Goal: Task Accomplishment & Management: Complete application form

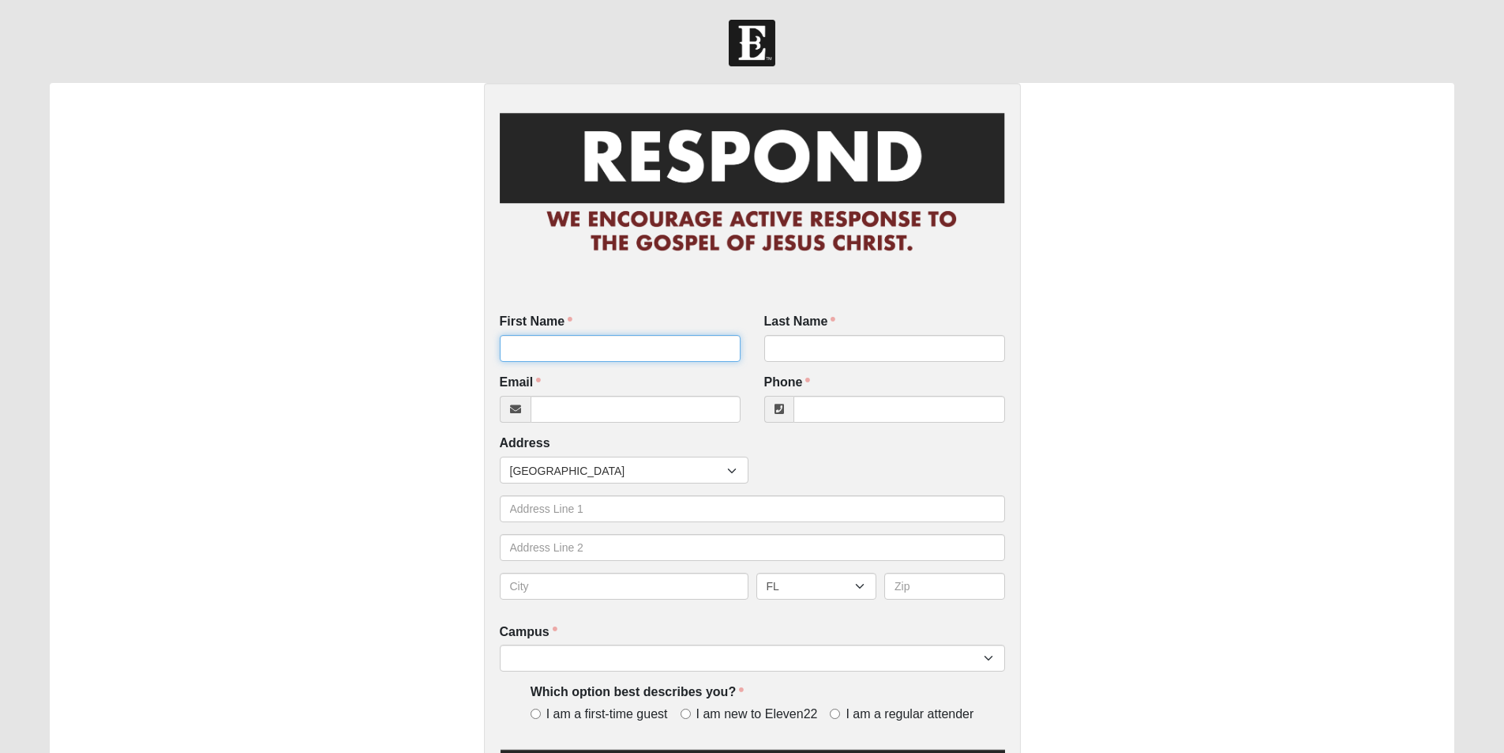
click at [565, 343] on input "First Name" at bounding box center [620, 348] width 241 height 27
type input "[PERSON_NAME]"
type input "`"
type input "[EMAIL_ADDRESS][DOMAIN_NAME]"
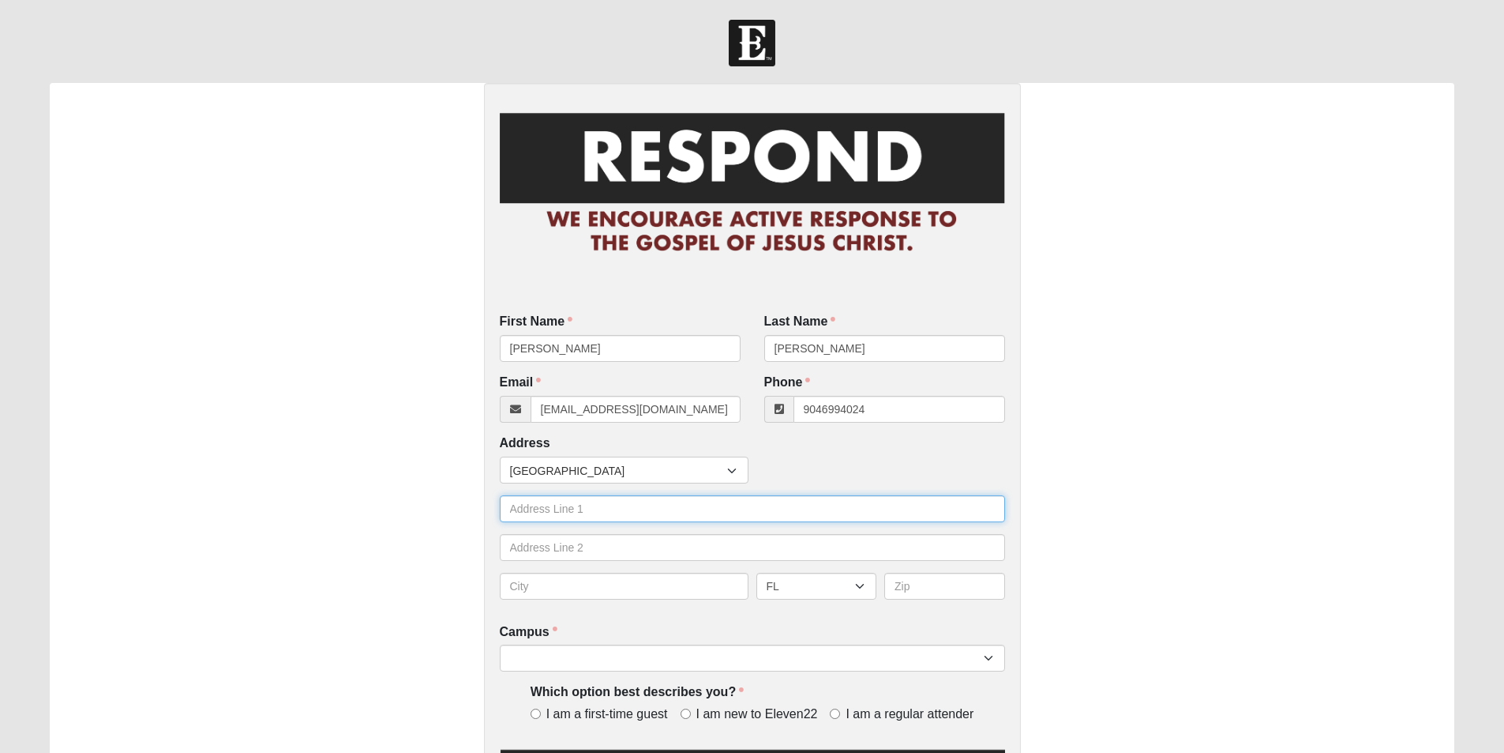
type input "[PHONE_NUMBER]"
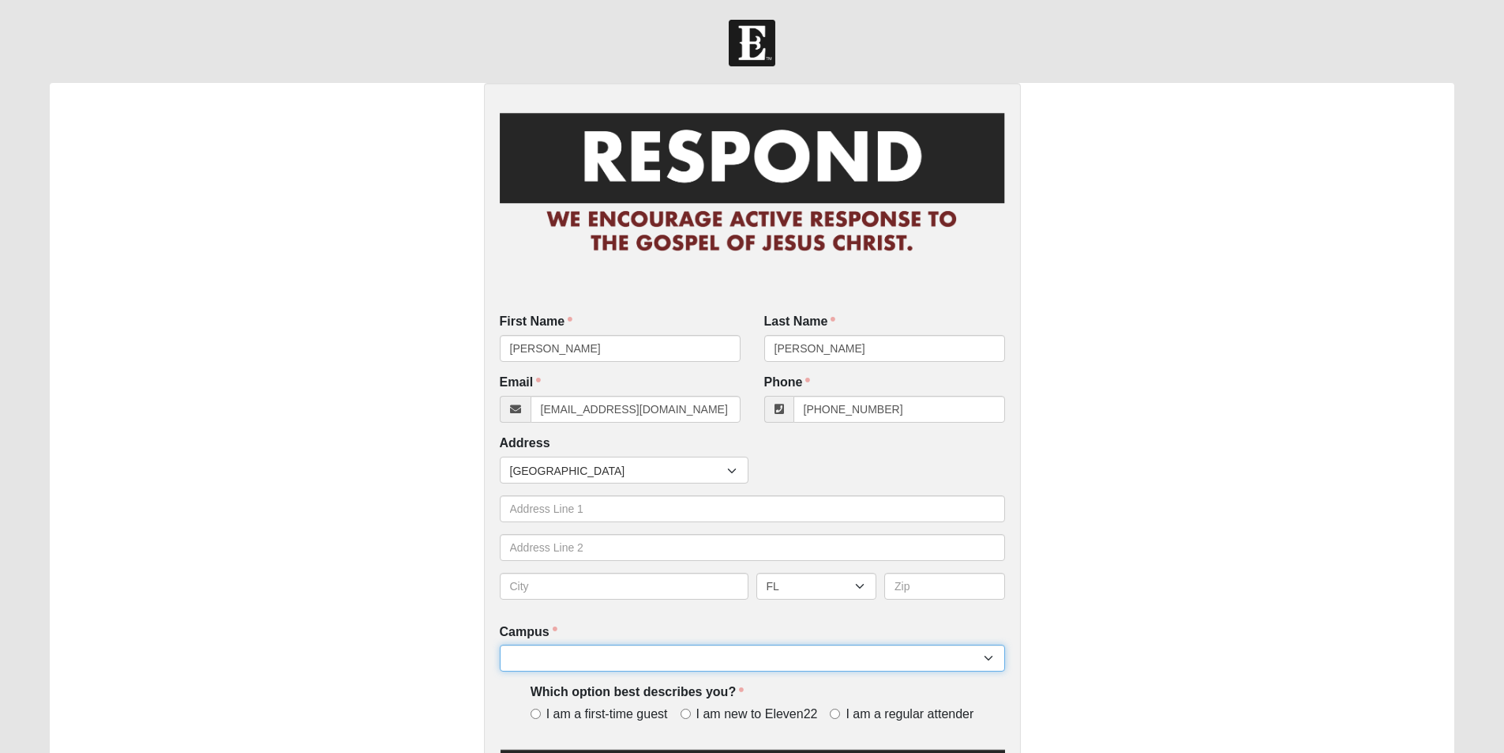
click at [845, 651] on select "Arlington Baymeadows Eleven22 Online [PERSON_NAME][GEOGRAPHIC_DATA] Jesup [GEOG…" at bounding box center [752, 657] width 505 height 27
select select "15"
click at [500, 644] on select "Arlington Baymeadows Eleven22 Online [PERSON_NAME][GEOGRAPHIC_DATA] Jesup [GEOG…" at bounding box center [752, 657] width 505 height 27
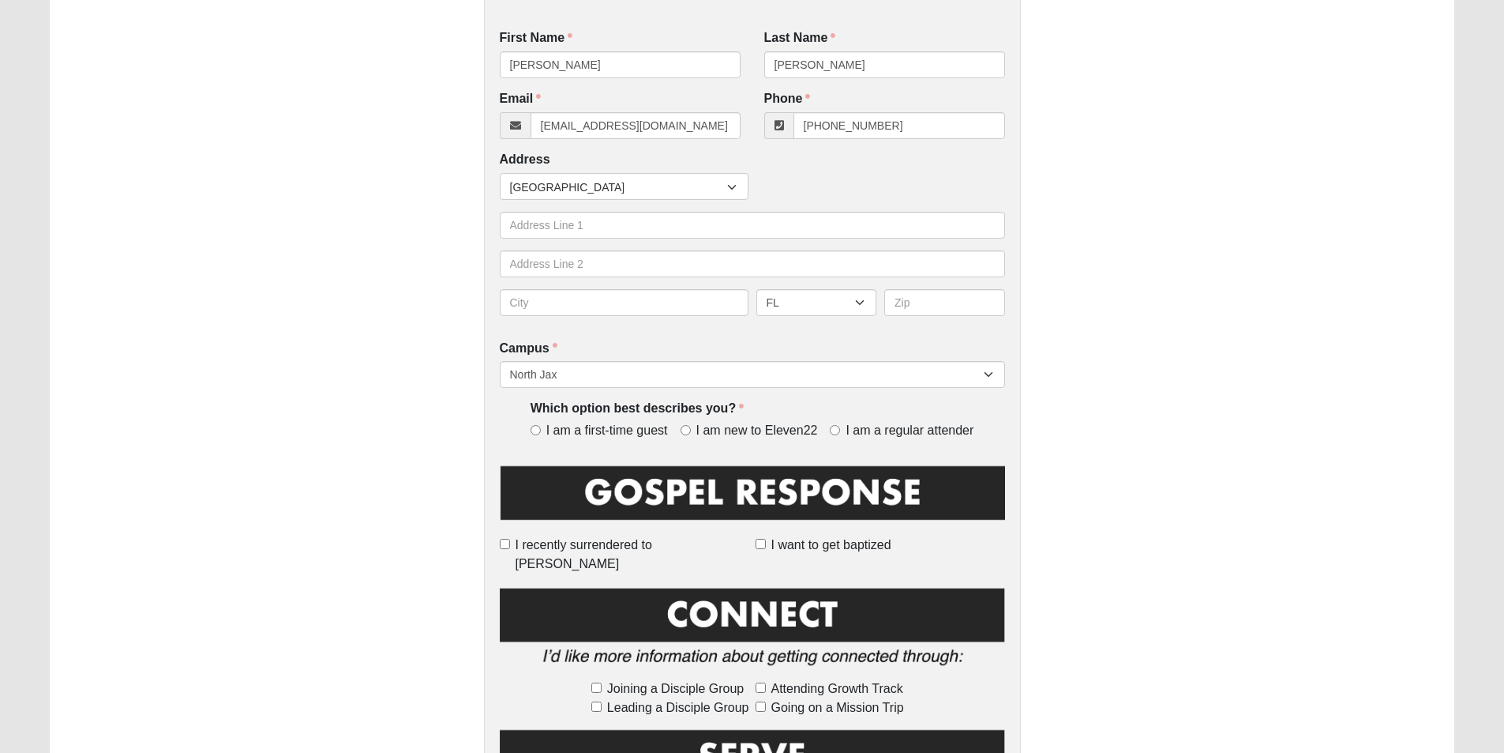
scroll to position [467, 0]
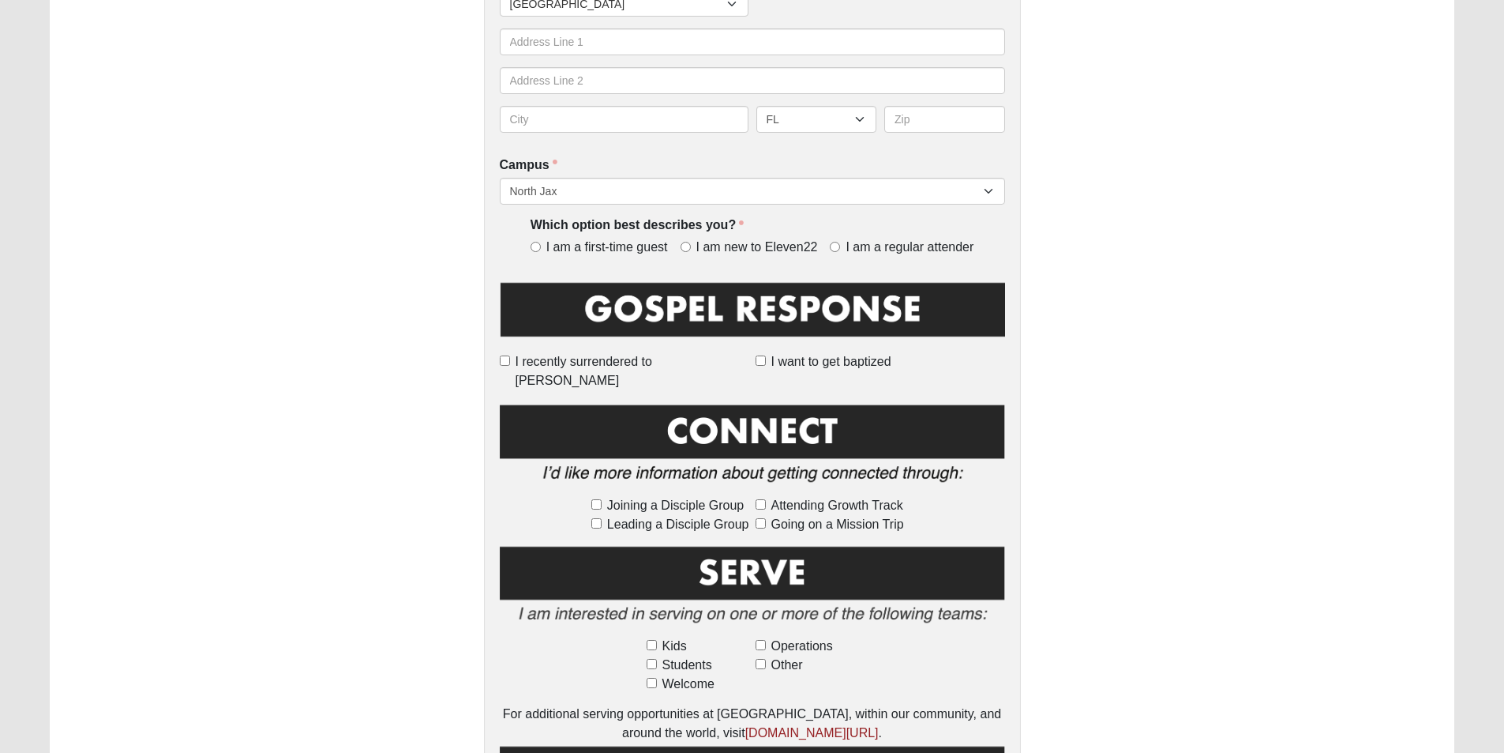
click at [918, 248] on span "I am a regular attender" at bounding box center [910, 247] width 128 height 18
click at [840, 248] on input "I am a regular attender" at bounding box center [835, 247] width 10 height 10
radio input "true"
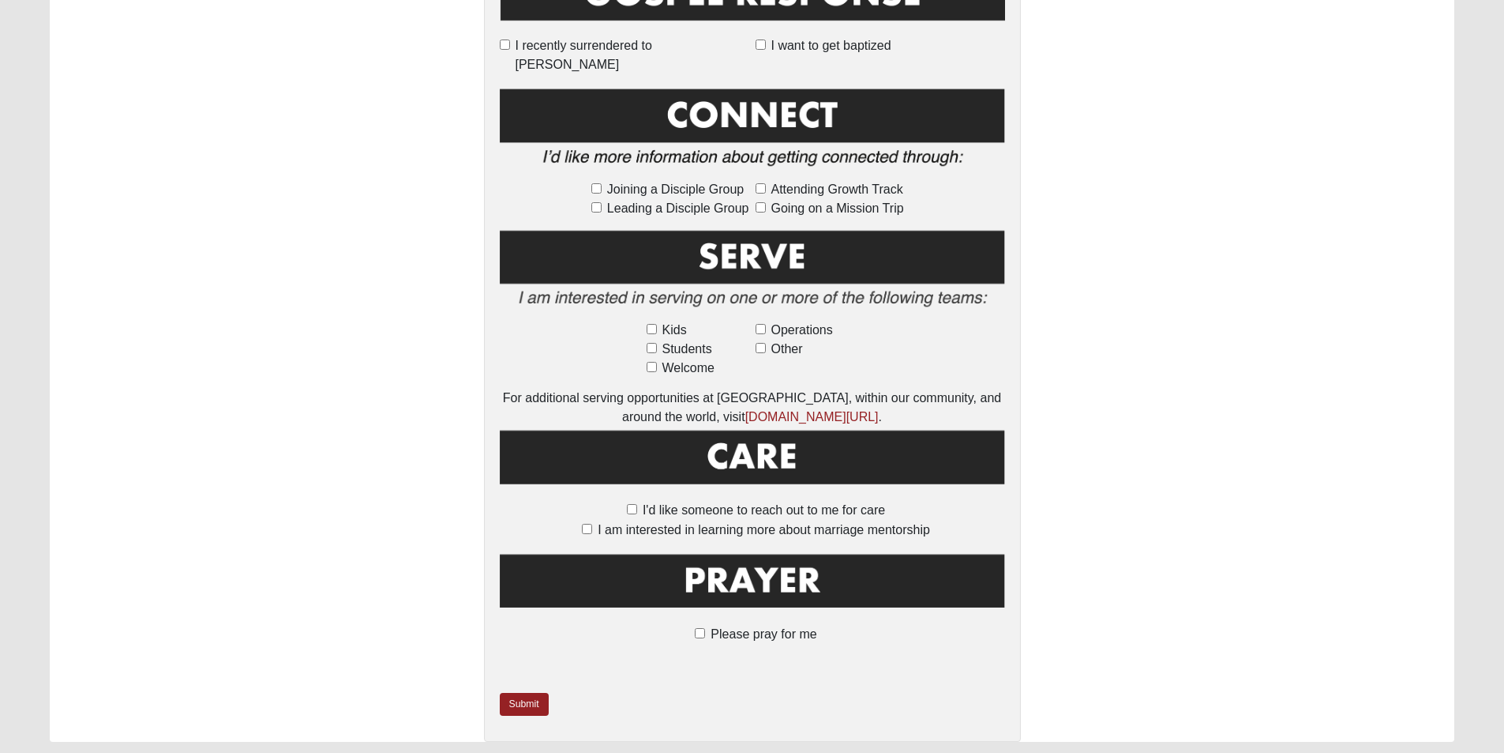
scroll to position [810, 0]
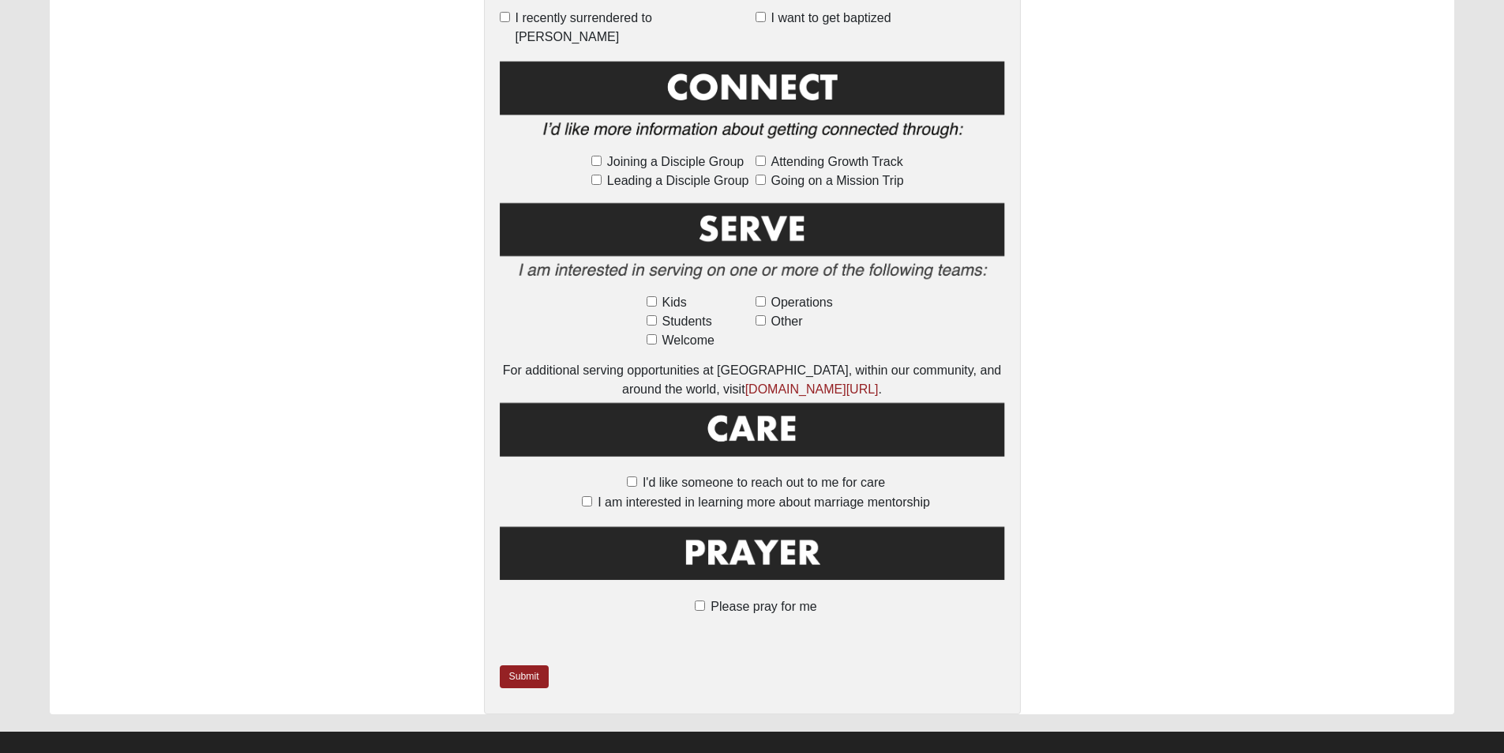
click at [711, 599] on span "Please pray for me" at bounding box center [764, 605] width 106 height 13
click at [705, 600] on input "Please pray for me" at bounding box center [700, 605] width 10 height 10
checkbox input "true"
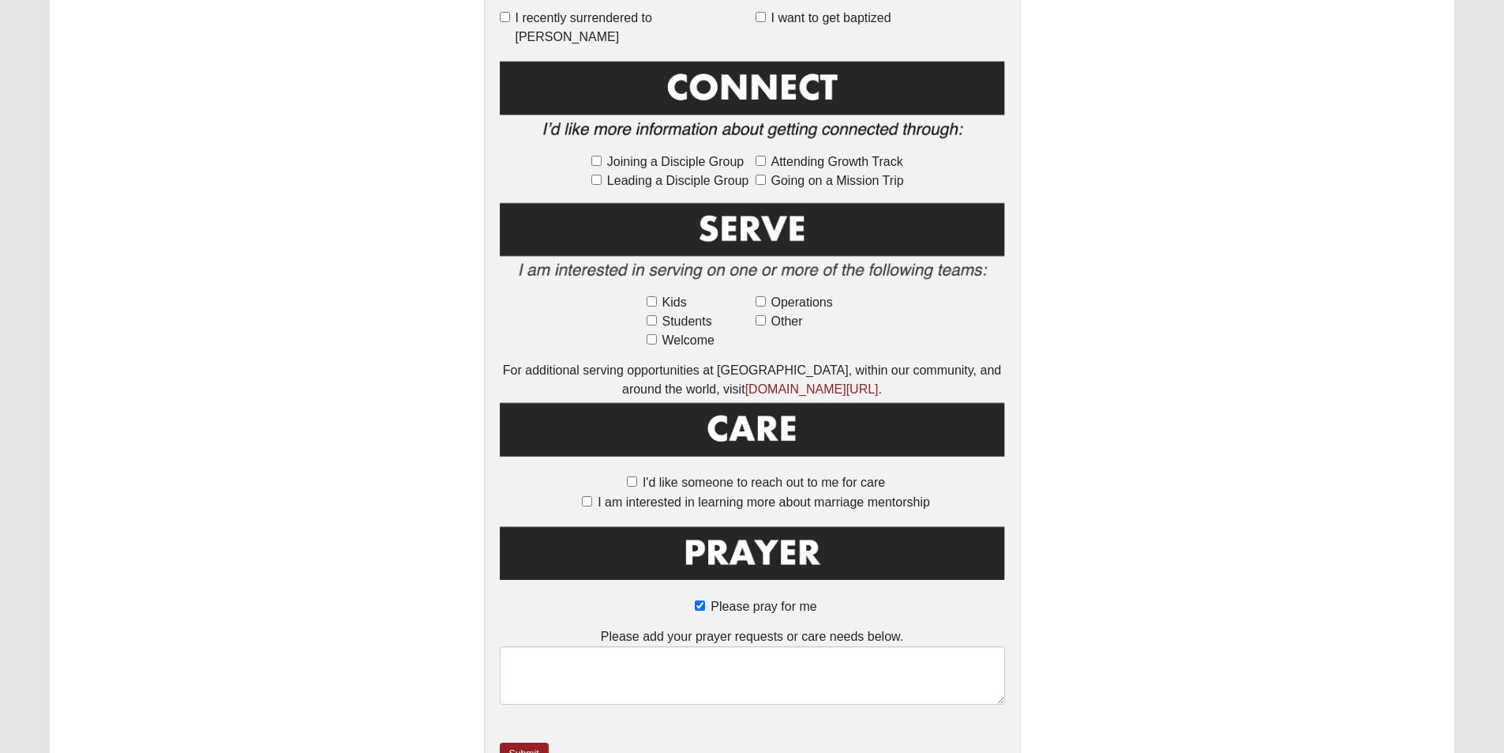
scroll to position [888, 0]
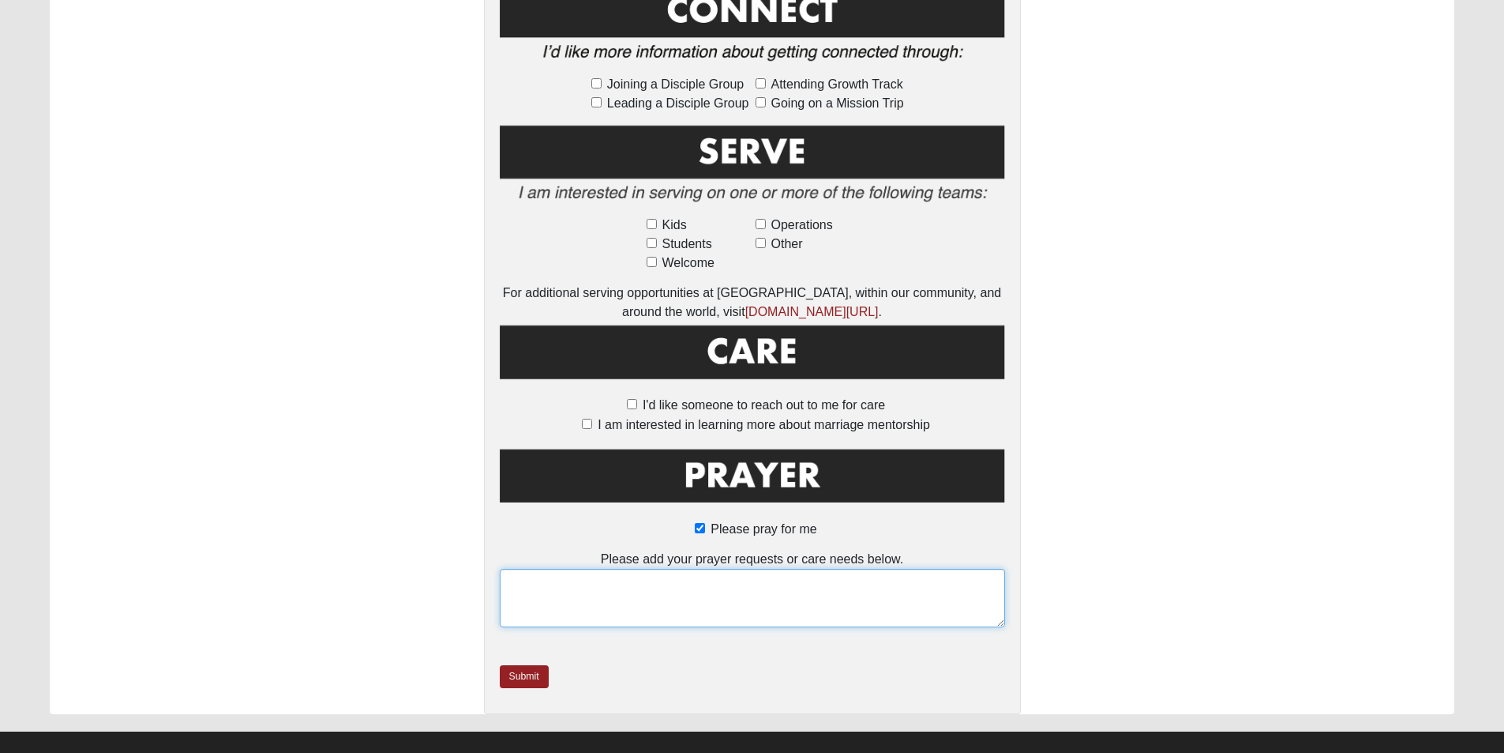
click at [669, 580] on textarea at bounding box center [752, 598] width 505 height 58
type textarea "H"
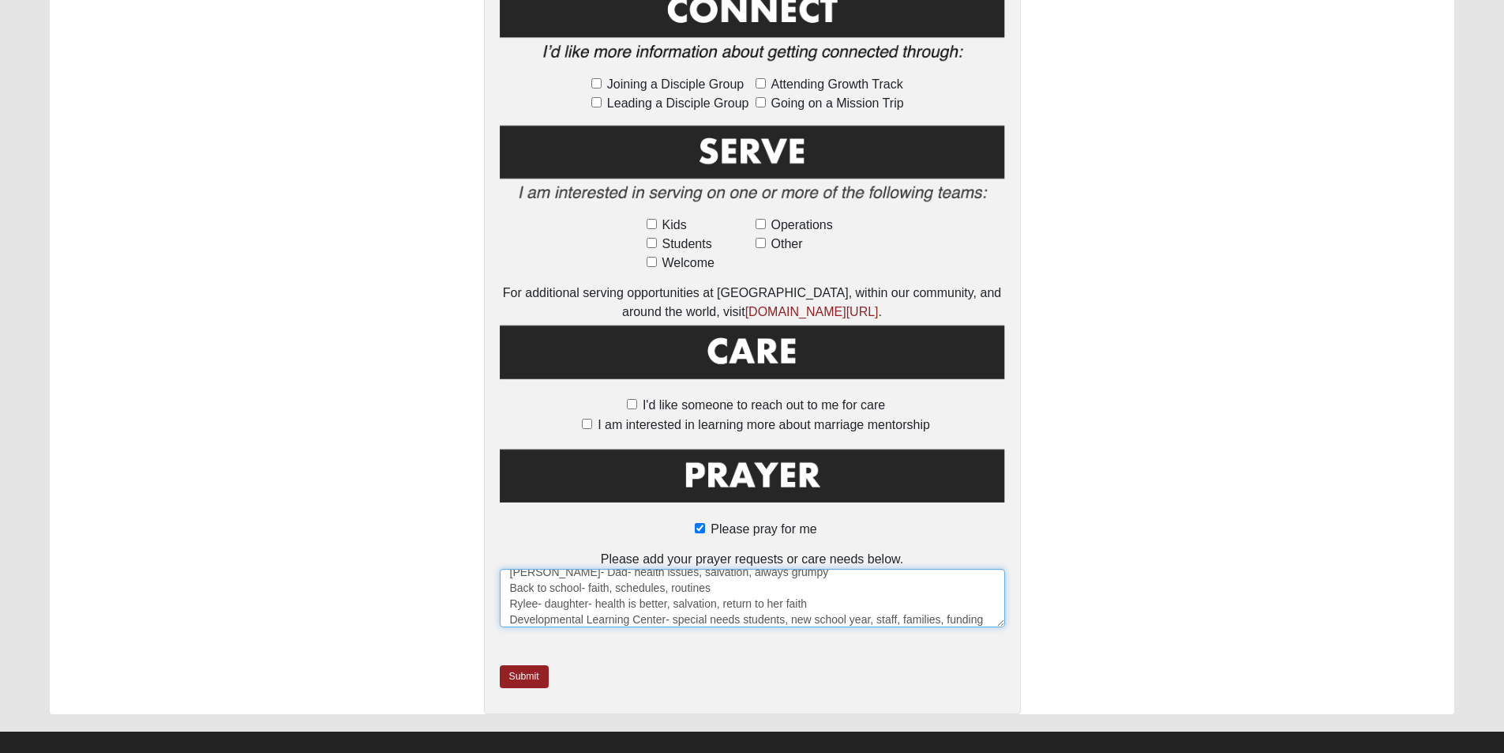
scroll to position [42, 0]
type textarea "Grandmother- [PERSON_NAME]- in the hospital, [MEDICAL_DATA], stroke symptoms [P…"
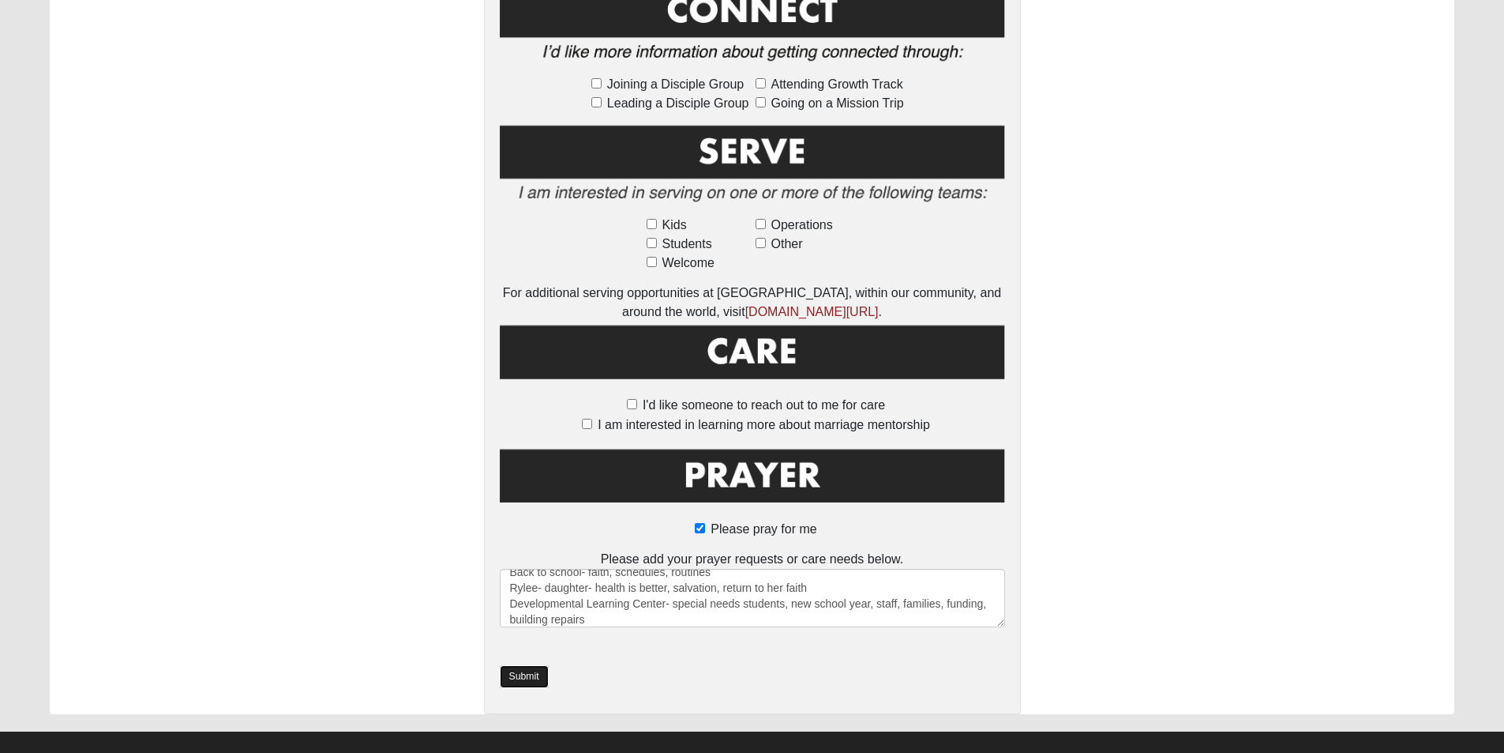
click at [507, 665] on link "Submit" at bounding box center [524, 676] width 49 height 23
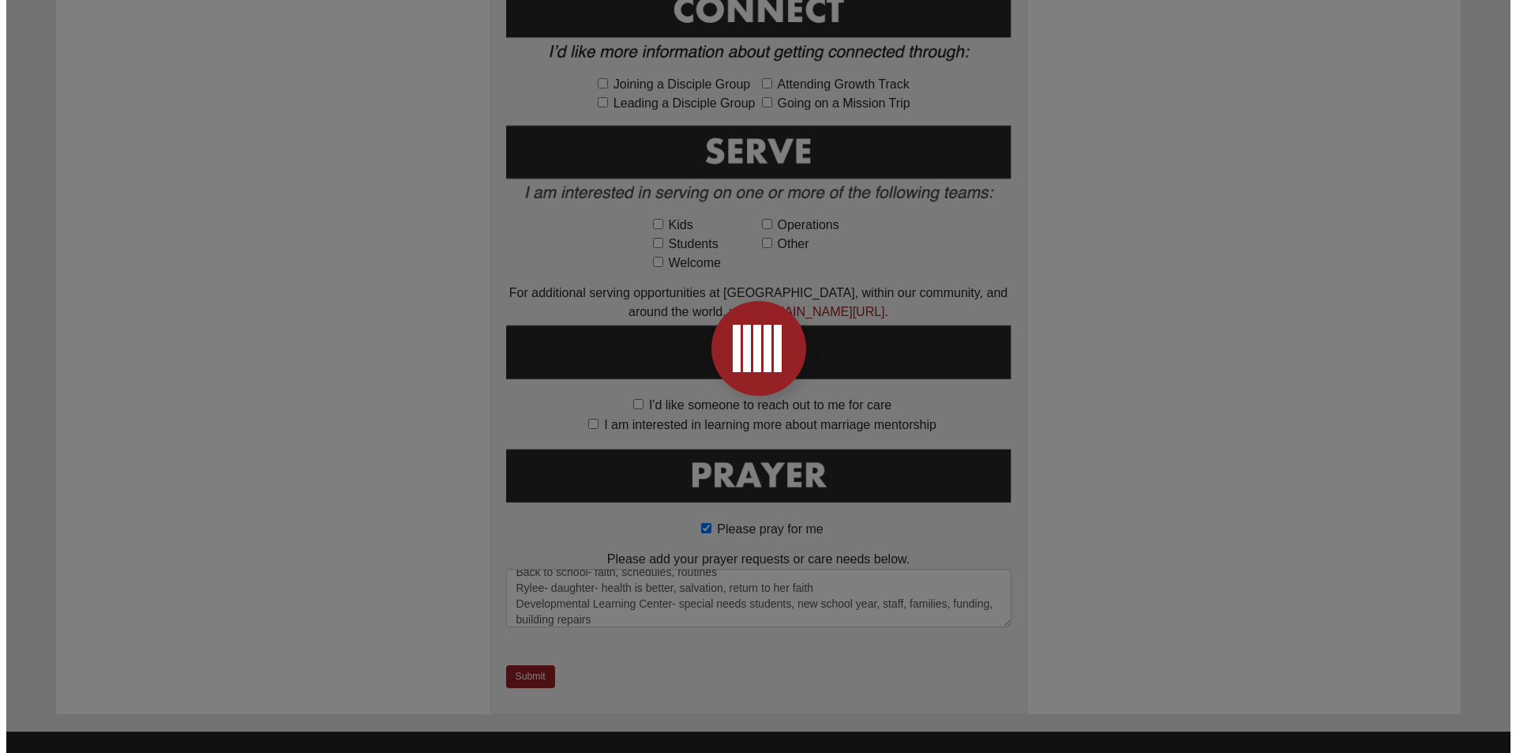
scroll to position [0, 0]
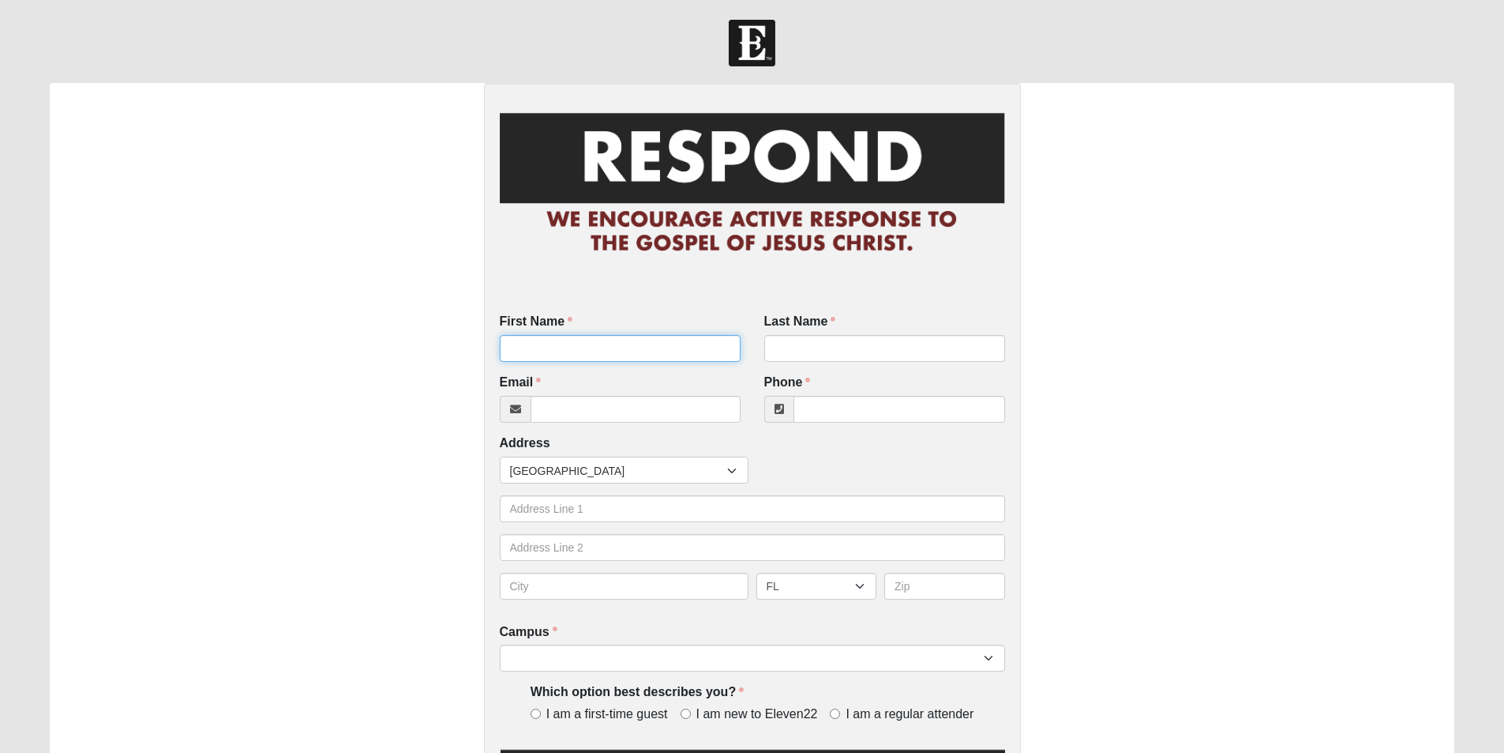
click at [618, 343] on input "First Name" at bounding box center [620, 348] width 241 height 27
type input "Pam"
type input "Hughes"
type input "happypam7@gmail.com"
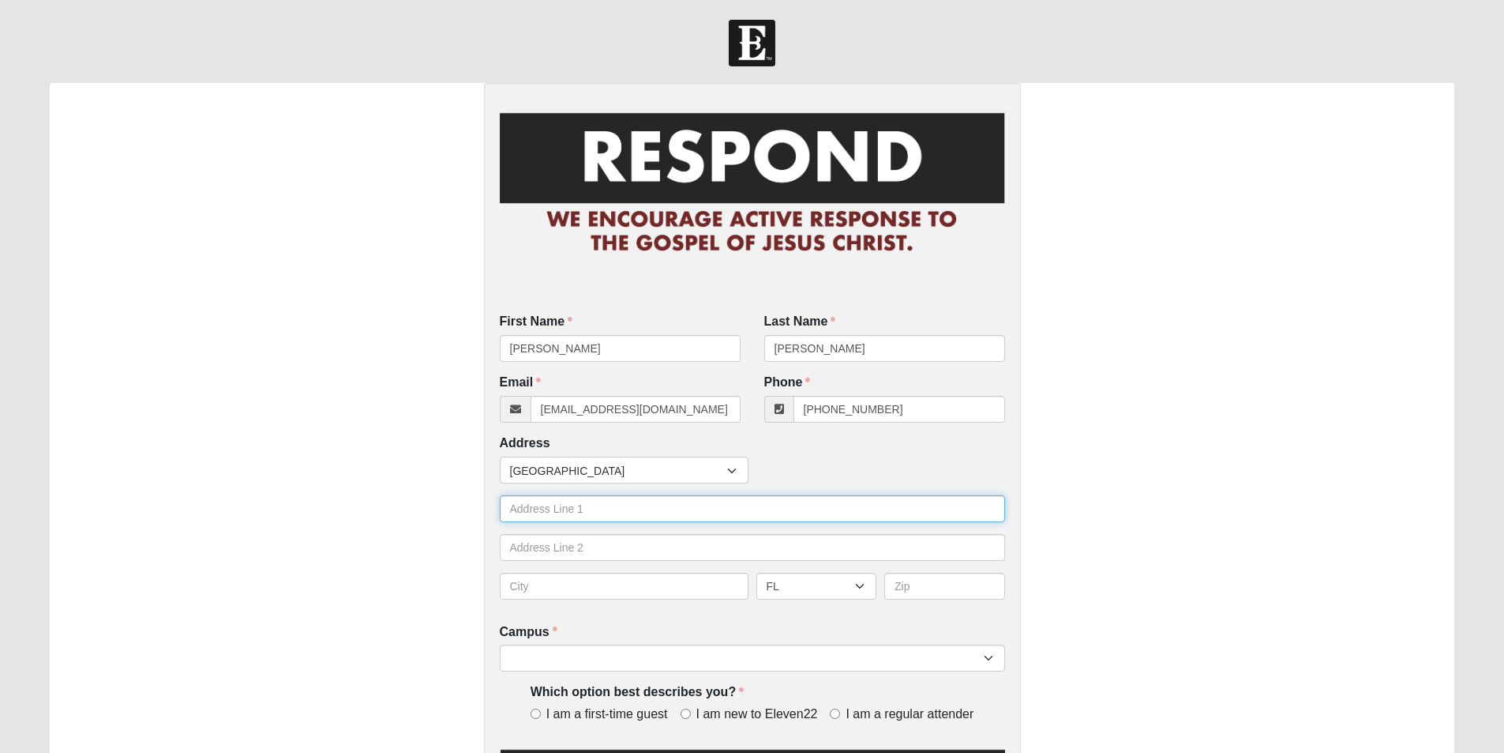
type input "(304) 926-4700"
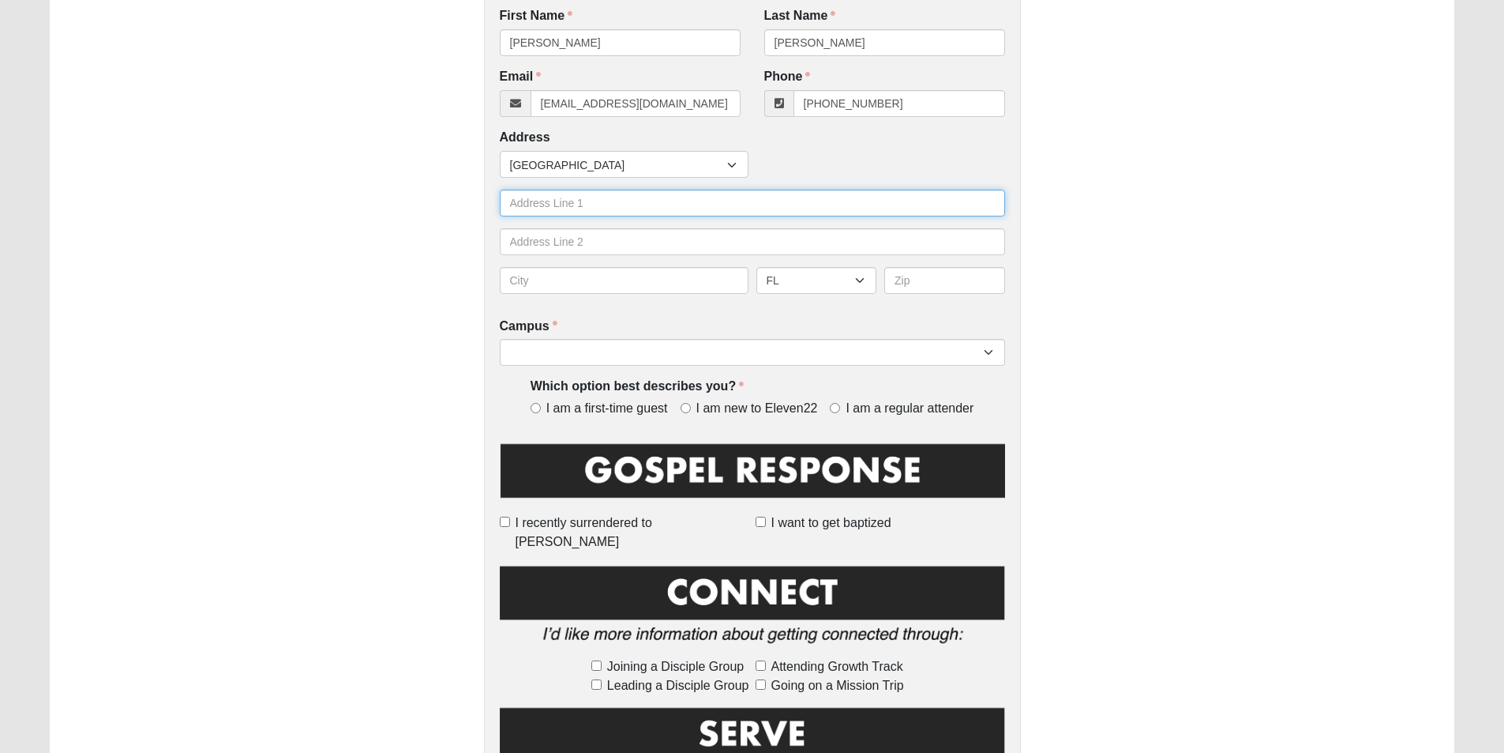
scroll to position [316, 0]
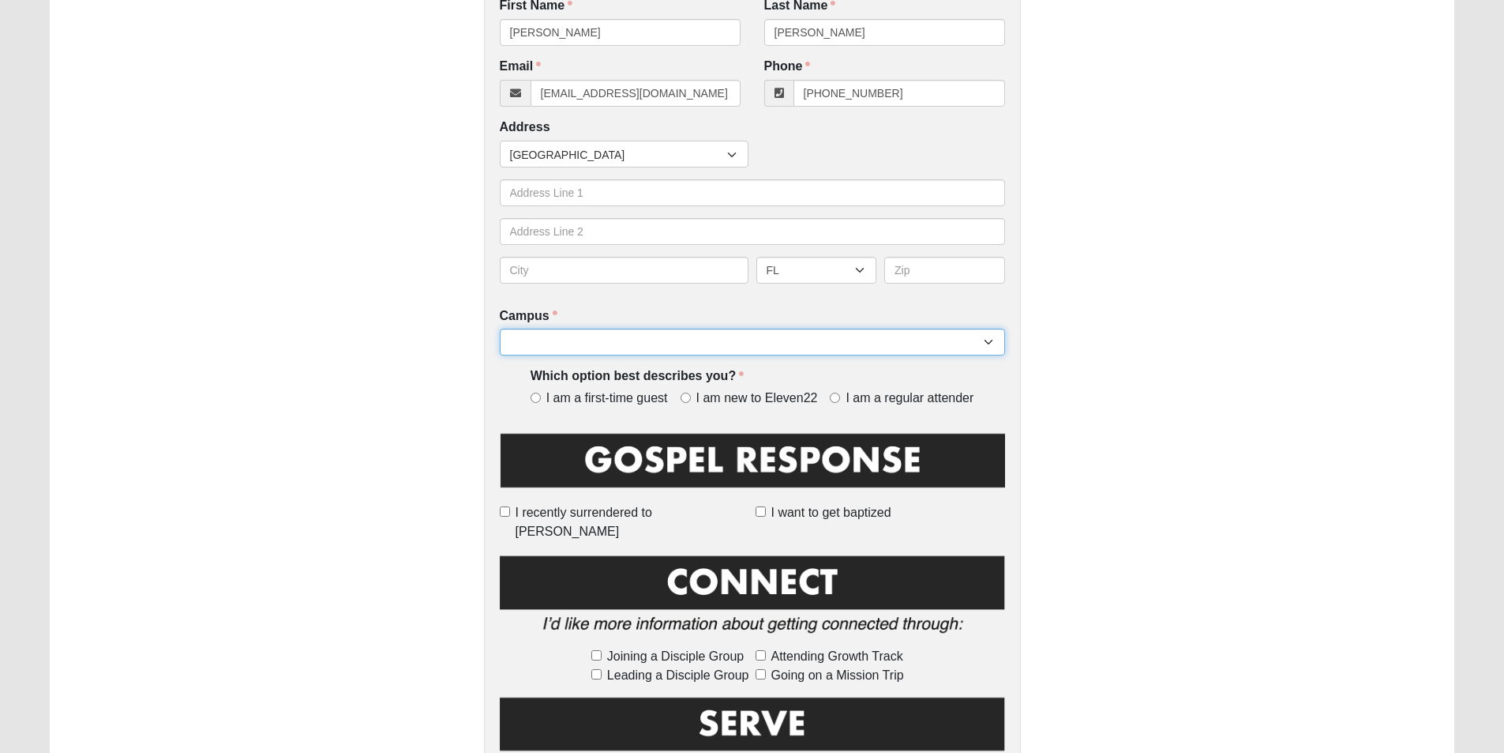
click at [607, 340] on select "Arlington Baymeadows Eleven22 Online [PERSON_NAME][GEOGRAPHIC_DATA] Jesup [GEOG…" at bounding box center [752, 341] width 505 height 27
select select "15"
click at [500, 328] on select "Arlington Baymeadows Eleven22 Online [PERSON_NAME][GEOGRAPHIC_DATA] Jesup [GEOG…" at bounding box center [752, 341] width 505 height 27
click at [719, 400] on span "I am new to Eleven22" at bounding box center [757, 398] width 122 height 18
click at [691, 400] on input "I am new to Eleven22" at bounding box center [686, 397] width 10 height 10
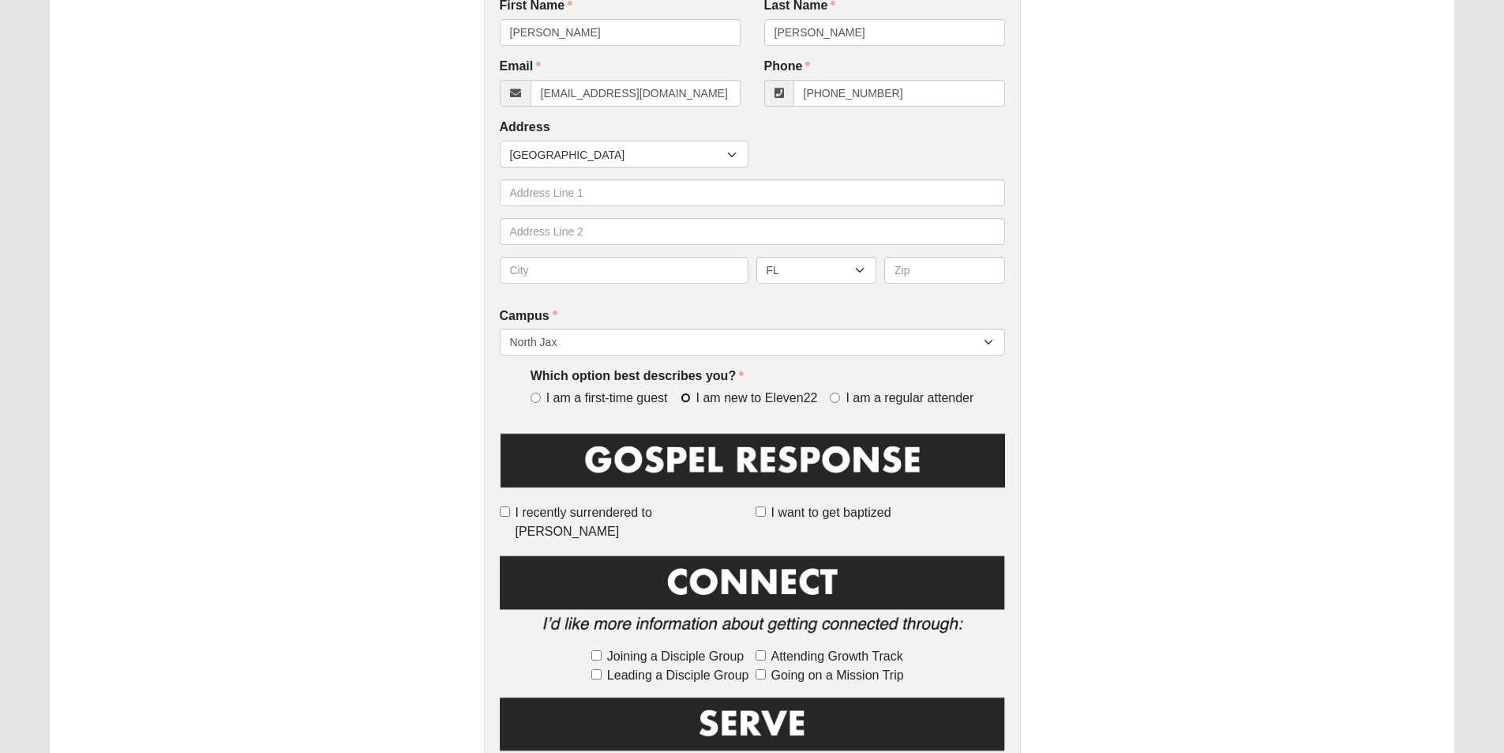
radio input "true"
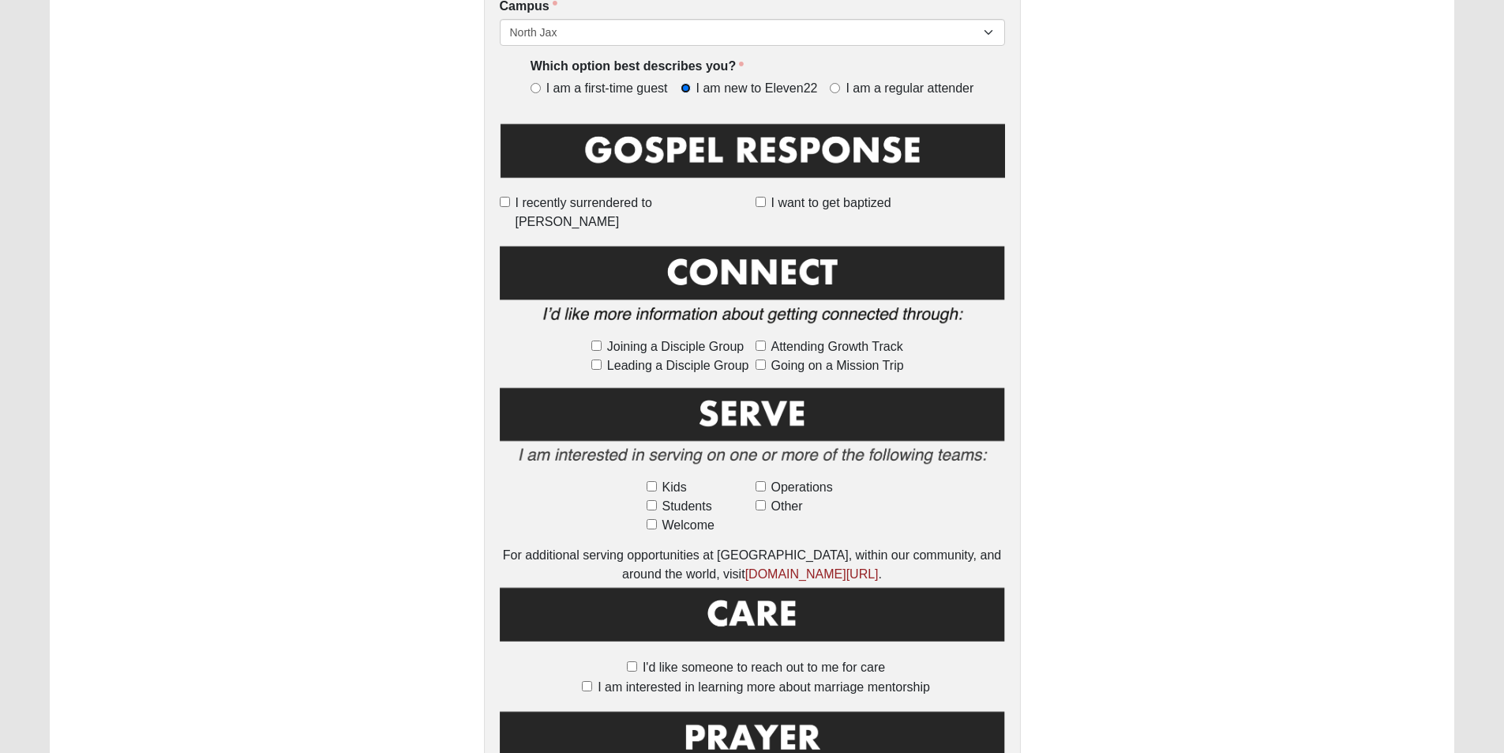
scroll to position [790, 0]
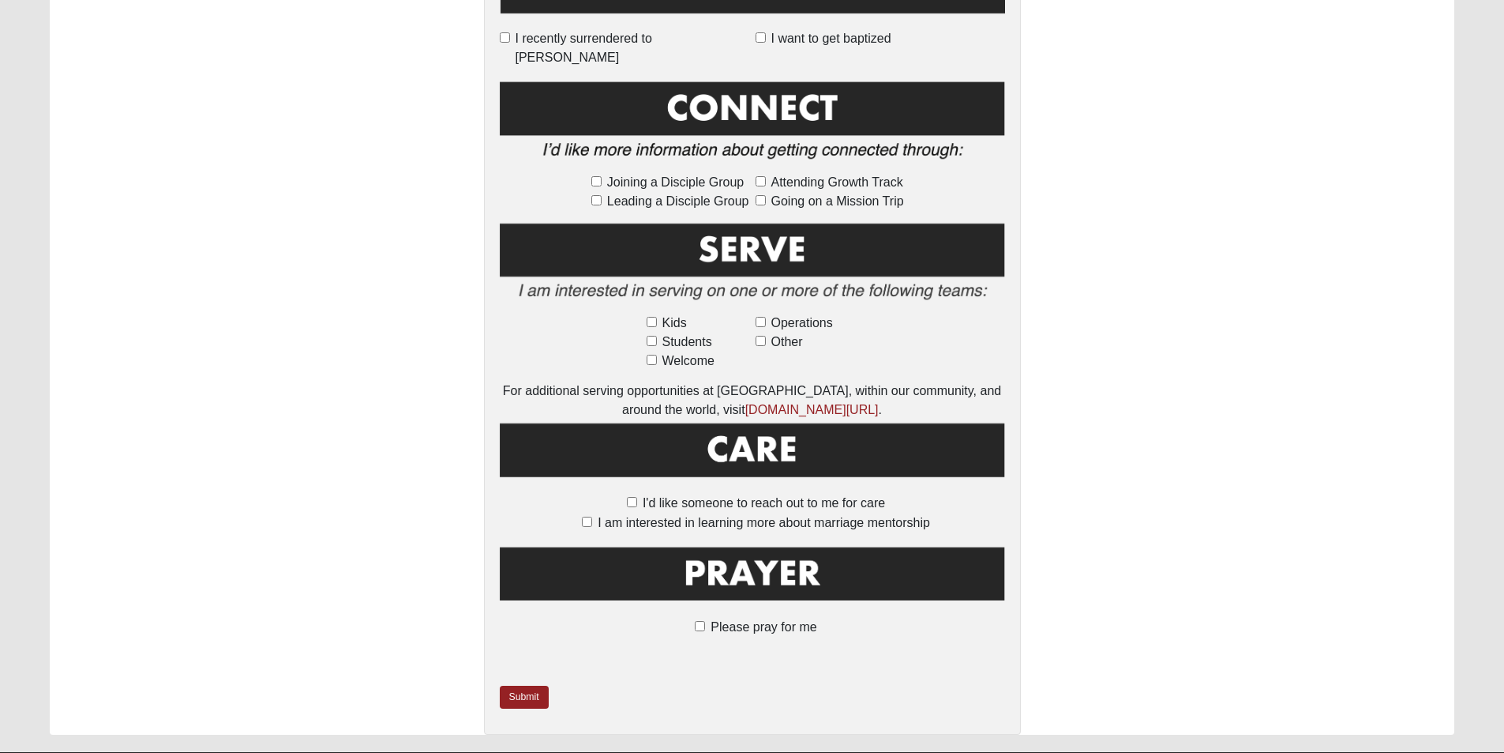
click at [658, 313] on label "Kids" at bounding box center [698, 322] width 103 height 19
click at [657, 317] on input "Kids" at bounding box center [652, 322] width 10 height 10
checkbox input "true"
click at [701, 351] on span "Welcome" at bounding box center [689, 360] width 52 height 19
click at [657, 355] on input "Welcome" at bounding box center [652, 360] width 10 height 10
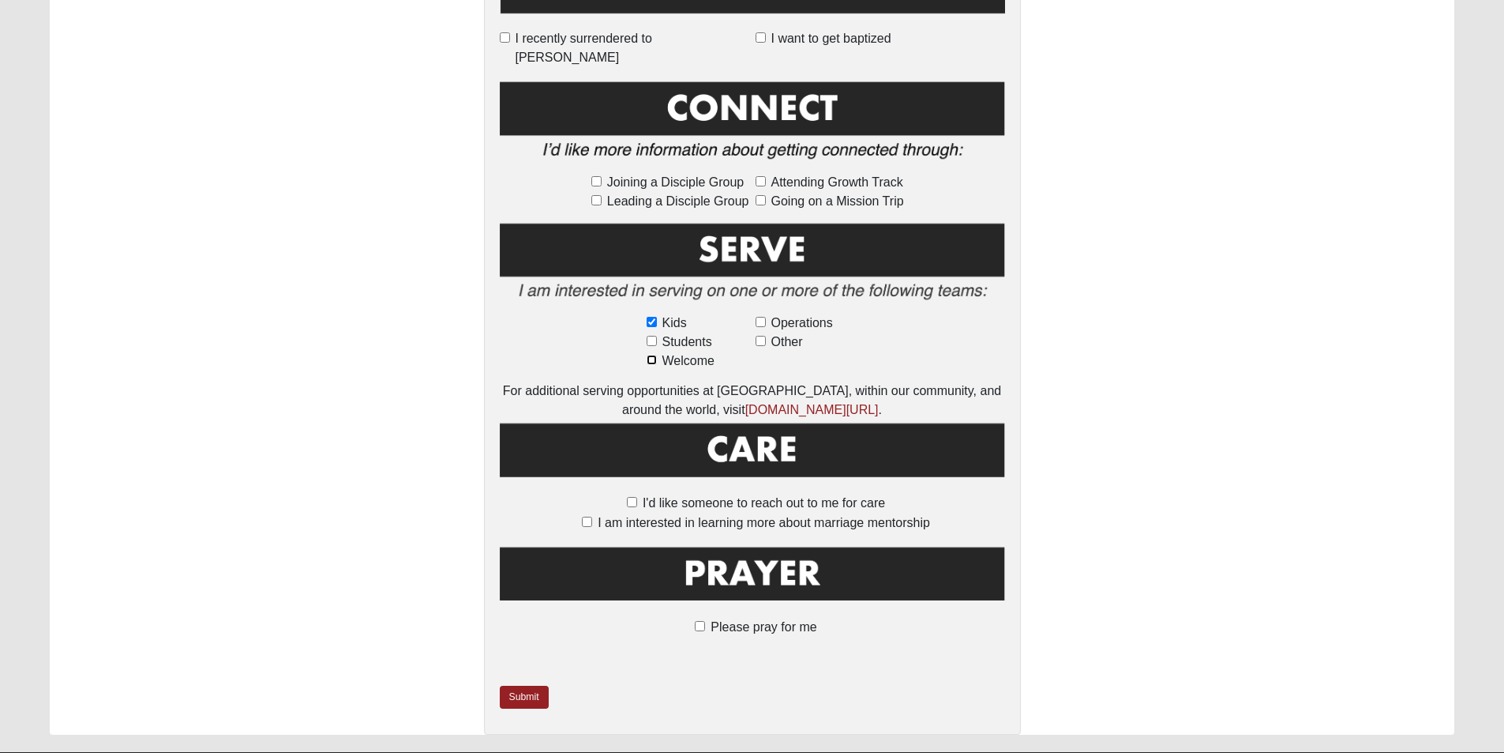
checkbox input "true"
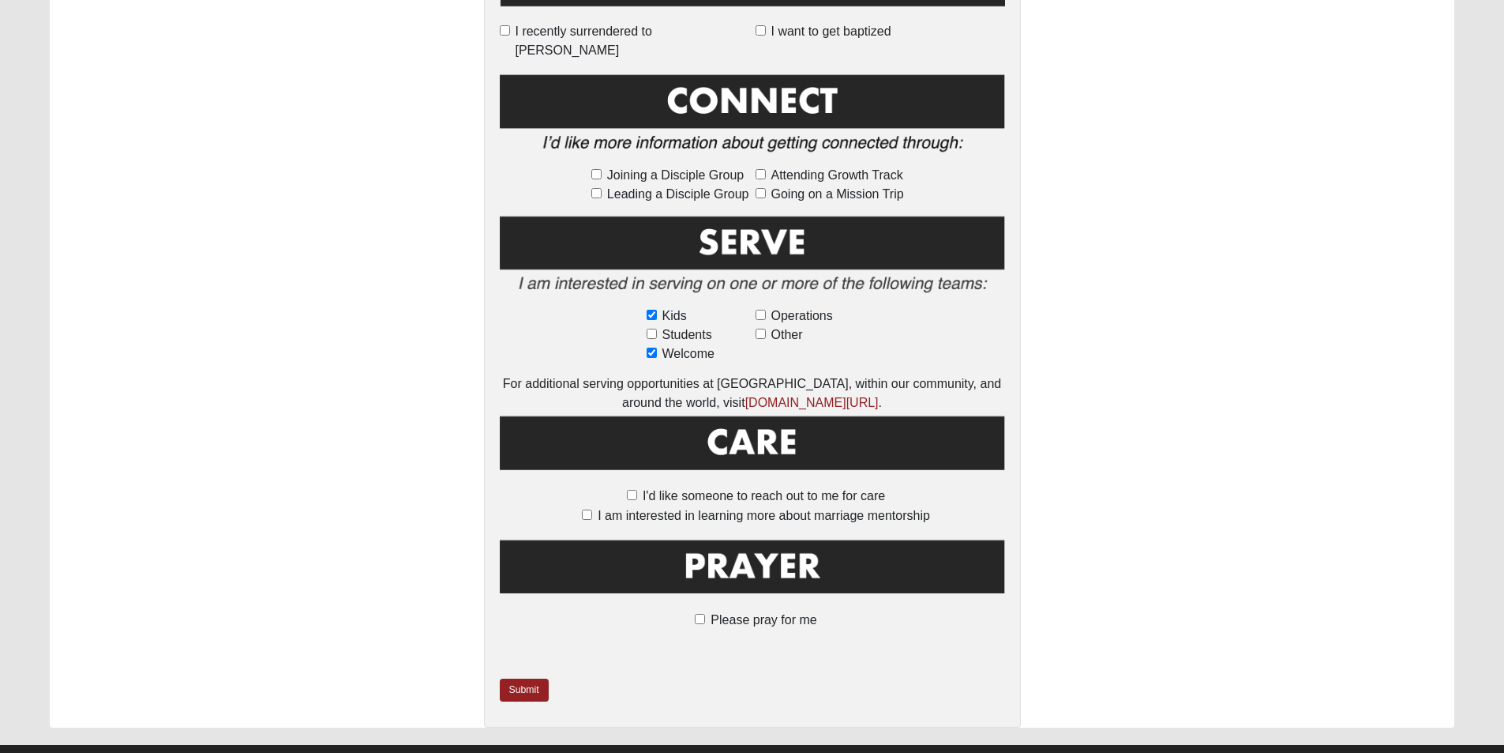
scroll to position [810, 0]
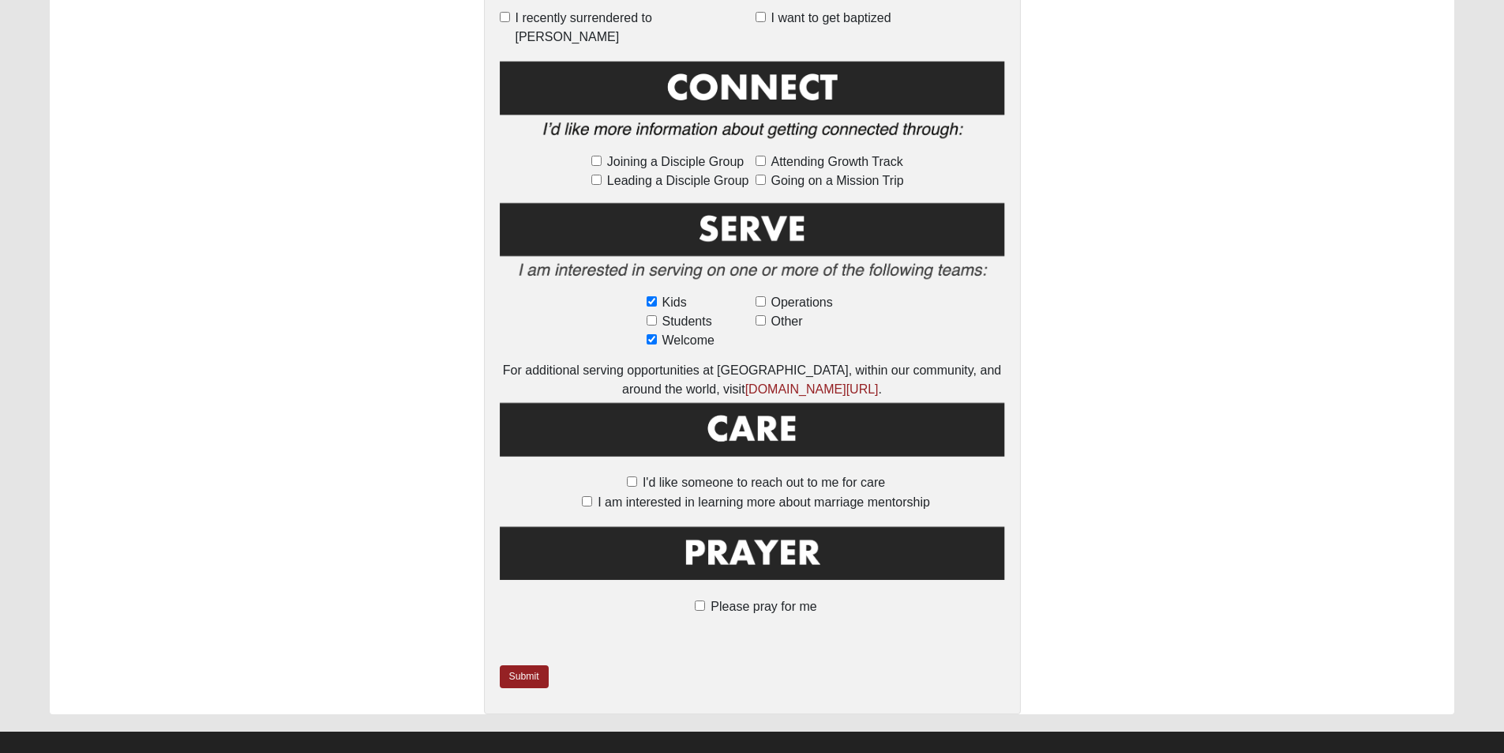
click at [704, 495] on span "I am interested in learning more about marriage mentorship" at bounding box center [764, 501] width 332 height 13
click at [592, 496] on input "I am interested in learning more about marriage mentorship" at bounding box center [587, 501] width 10 height 10
checkbox input "true"
click at [708, 597] on label "Please pray for me" at bounding box center [751, 606] width 129 height 19
click at [705, 600] on input "Please pray for me" at bounding box center [700, 605] width 10 height 10
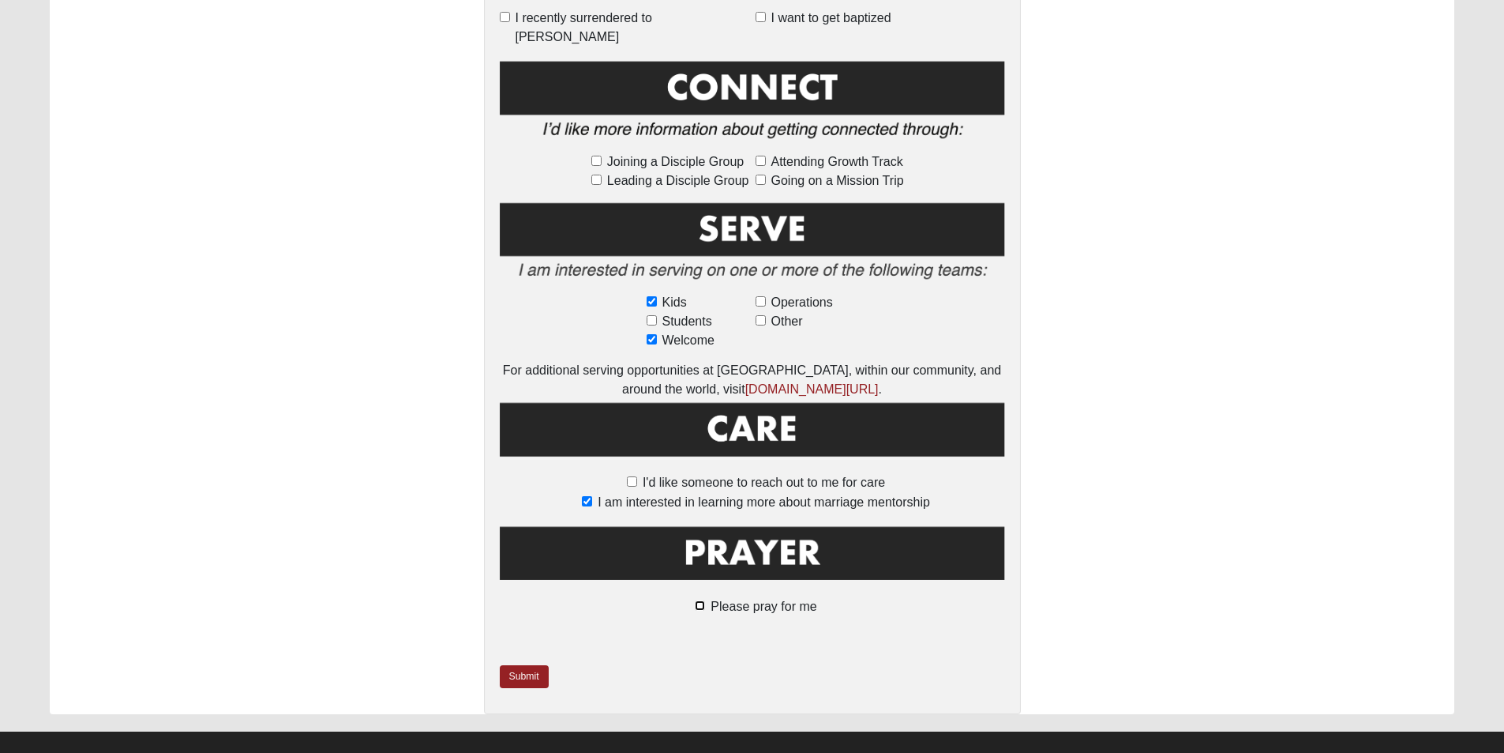
checkbox input "true"
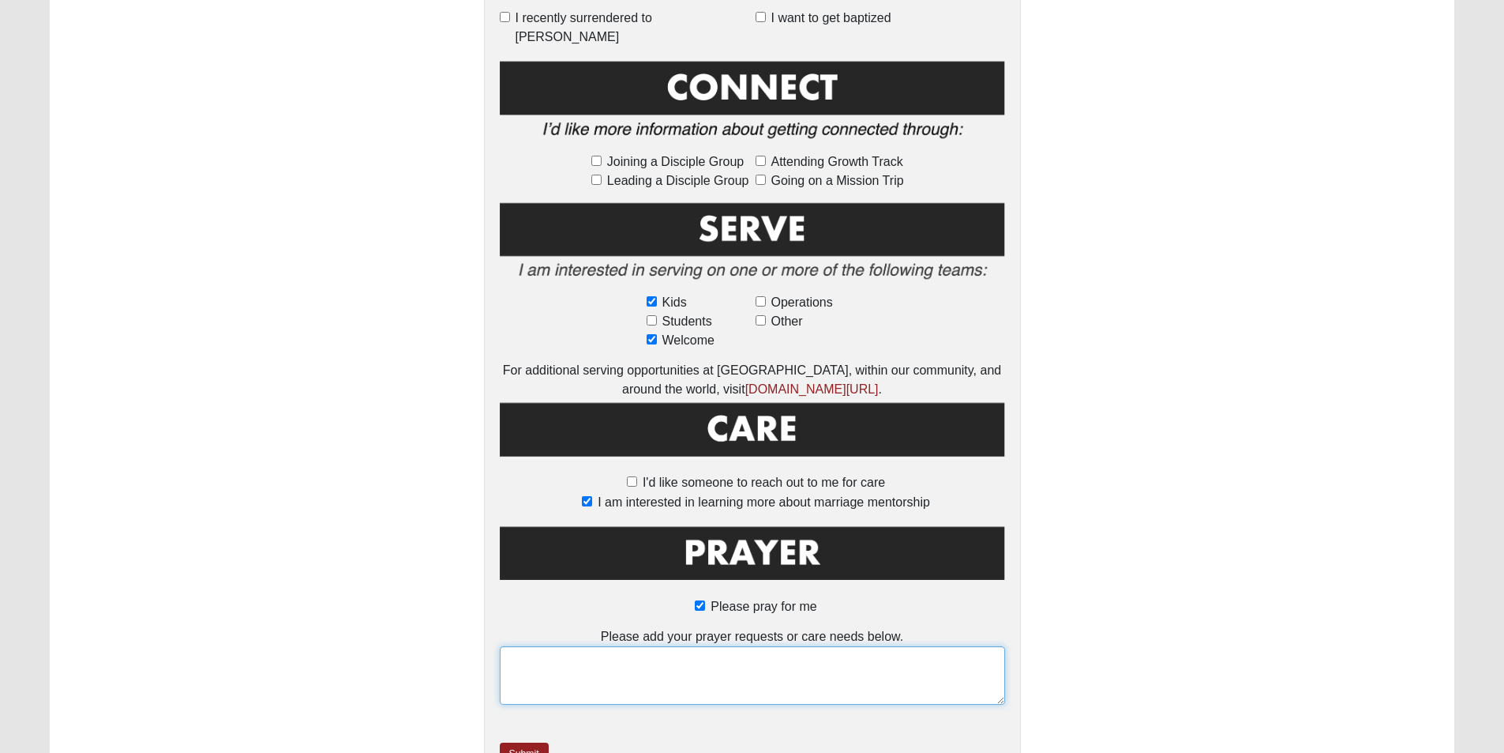
click at [686, 647] on textarea at bounding box center [752, 675] width 505 height 58
type textarea "Interested in teaching the Bible to children We led Marriage Mentorship at our …"
click at [518, 742] on link "Submit" at bounding box center [524, 753] width 49 height 23
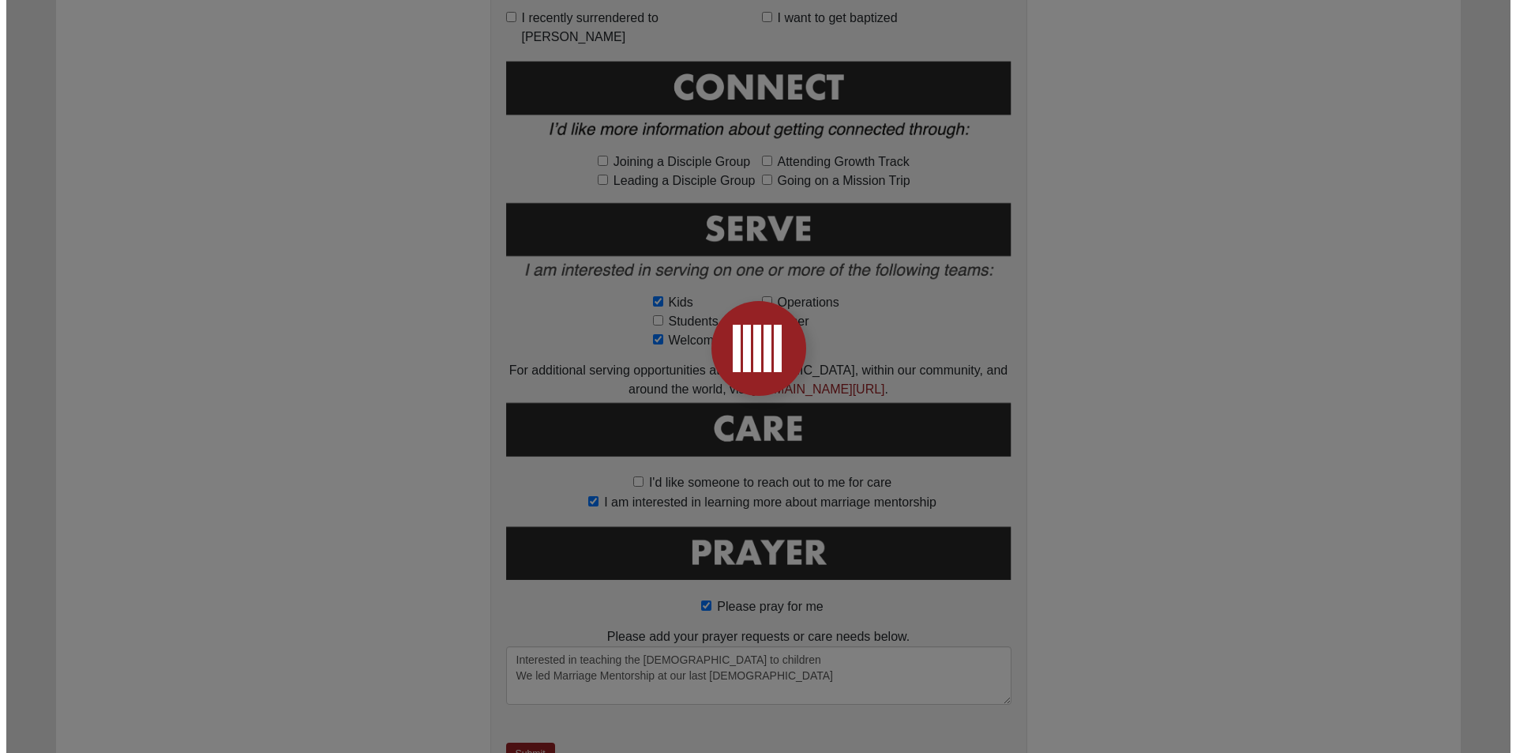
scroll to position [0, 0]
